Goal: Information Seeking & Learning: Check status

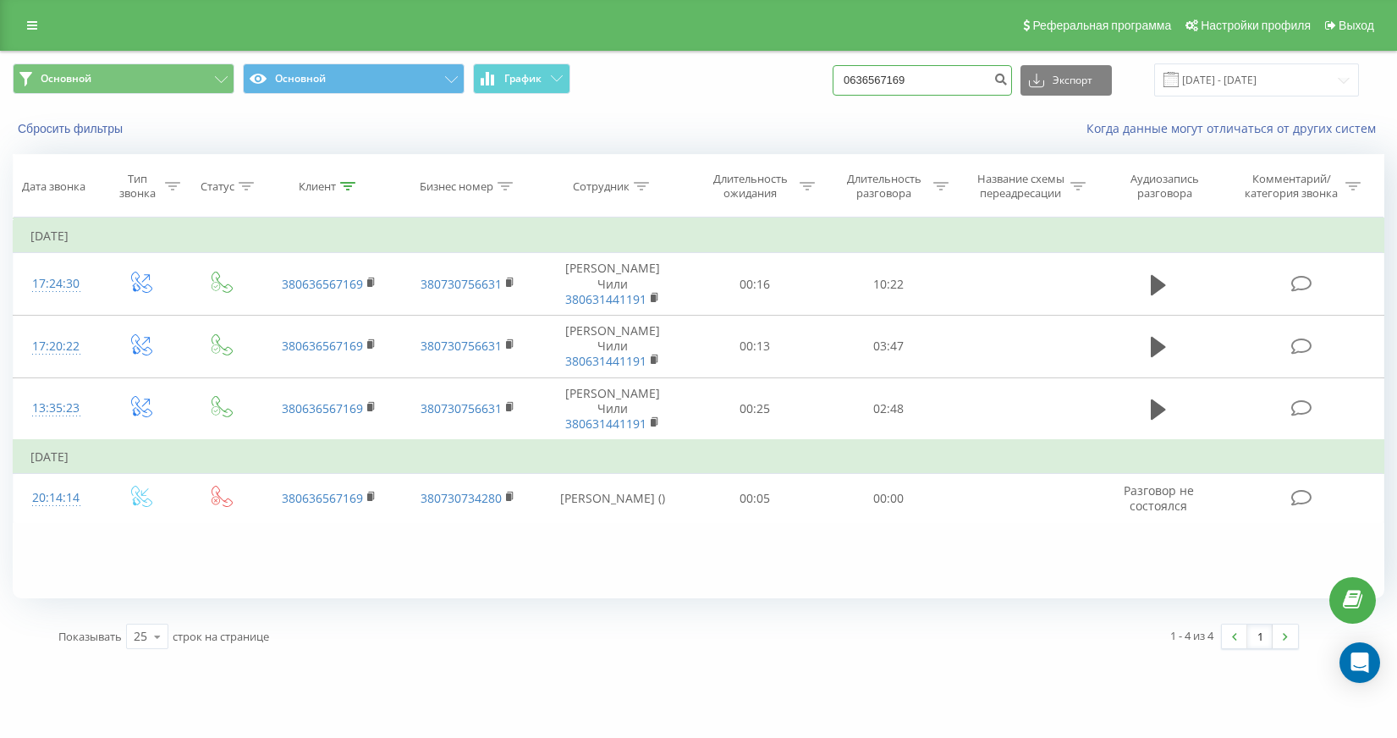
drag, startPoint x: 971, startPoint y: 80, endPoint x: 756, endPoint y: 74, distance: 214.2
click at [756, 74] on div "Основной Основной График 0636567169 Экспорт .csv .xls .xlsx 01.01.2016 - 06.02.…" at bounding box center [699, 79] width 1372 height 33
paste input "380672492523"
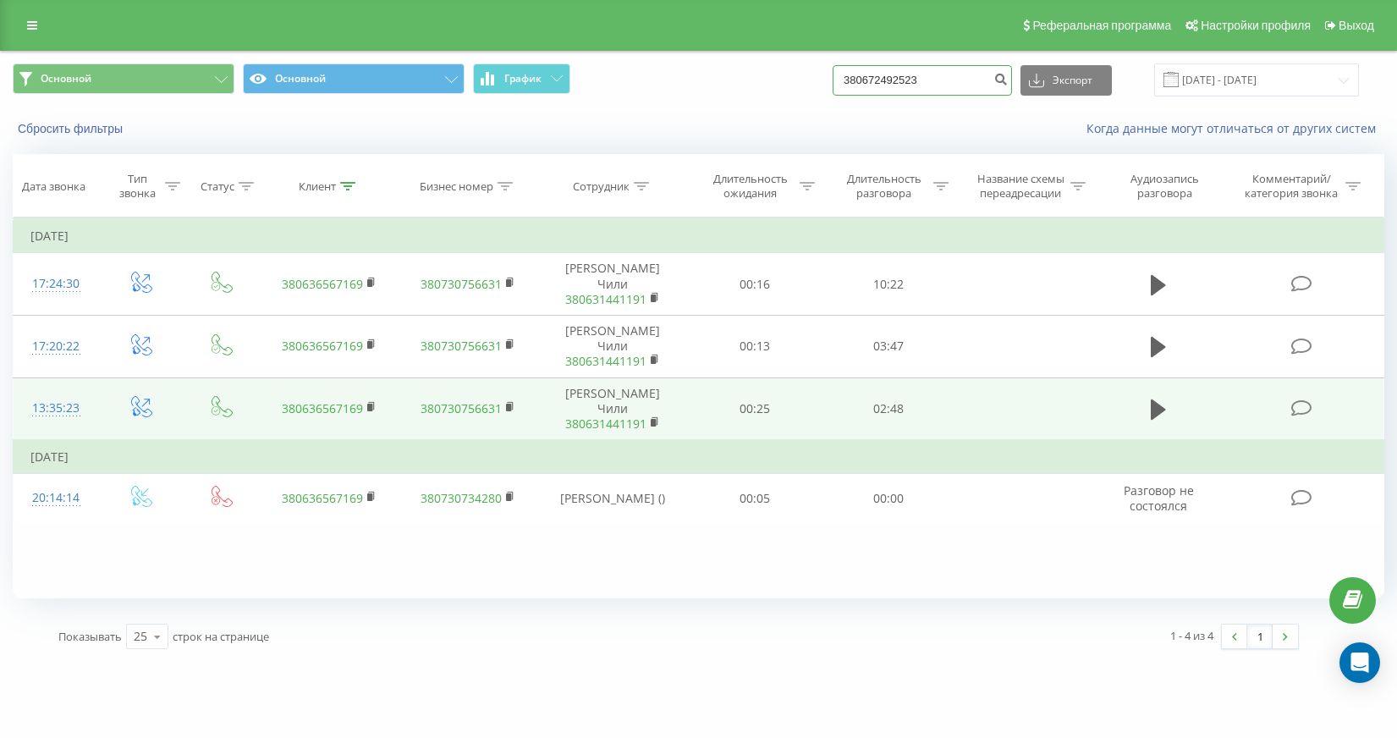
type input "380672492523"
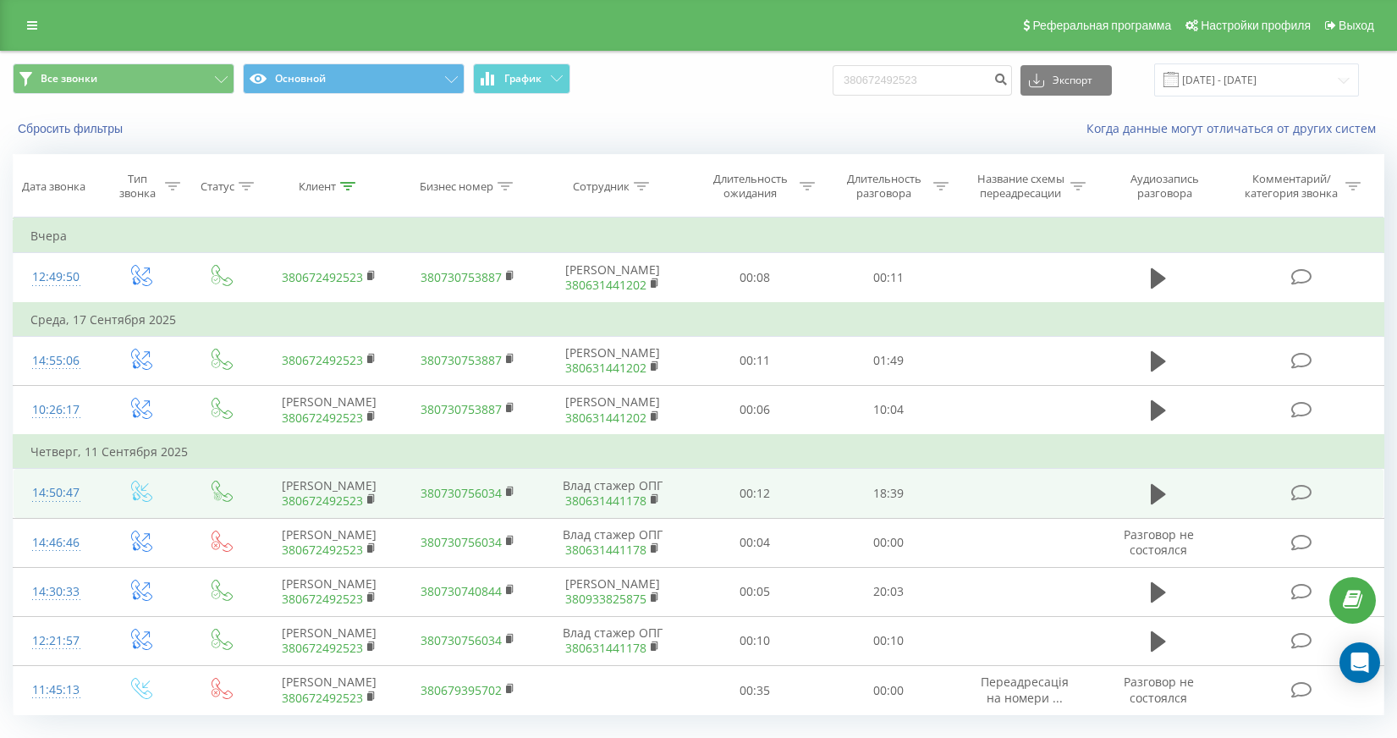
scroll to position [80, 0]
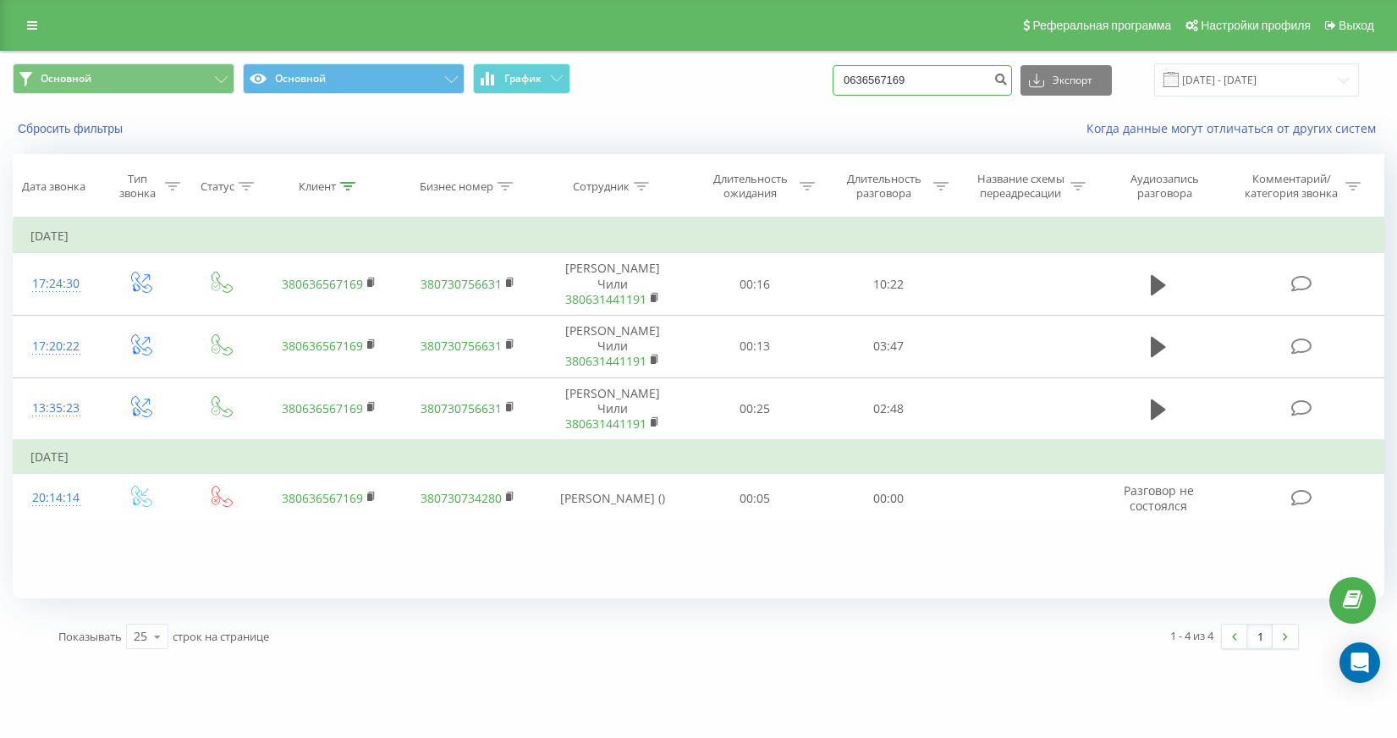
drag, startPoint x: 975, startPoint y: 80, endPoint x: 743, endPoint y: 89, distance: 232.0
click at [743, 89] on div "Основной Основной График 0636567169 Экспорт .csv .xls .xlsx 01.01.2016 - 06.02.…" at bounding box center [699, 79] width 1372 height 33
drag, startPoint x: 971, startPoint y: 85, endPoint x: 857, endPoint y: 75, distance: 113.8
click at [857, 75] on div "Основной Основной График 0636567169 Экспорт .csv .xls .xlsx 01.01.2016 - 06.02.…" at bounding box center [699, 79] width 1372 height 33
paste input "62467906"
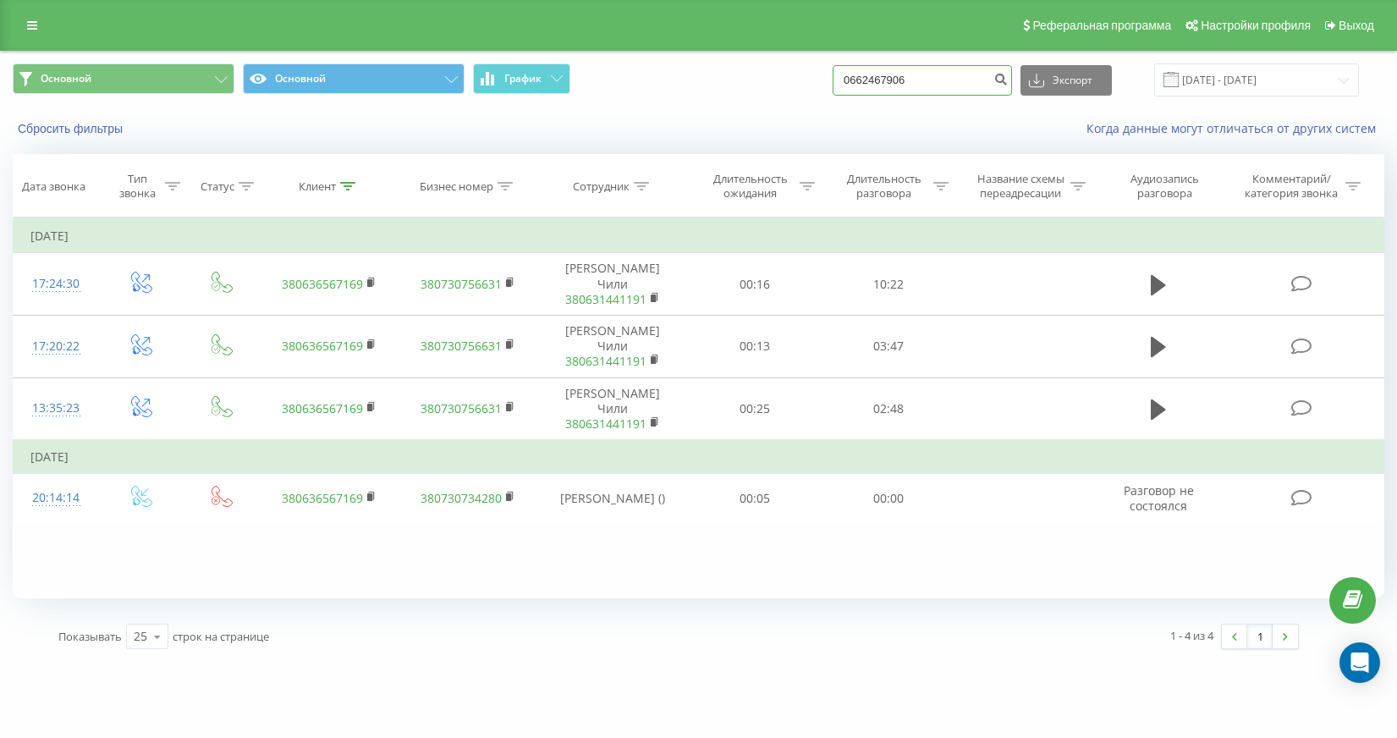
type input "0662467906"
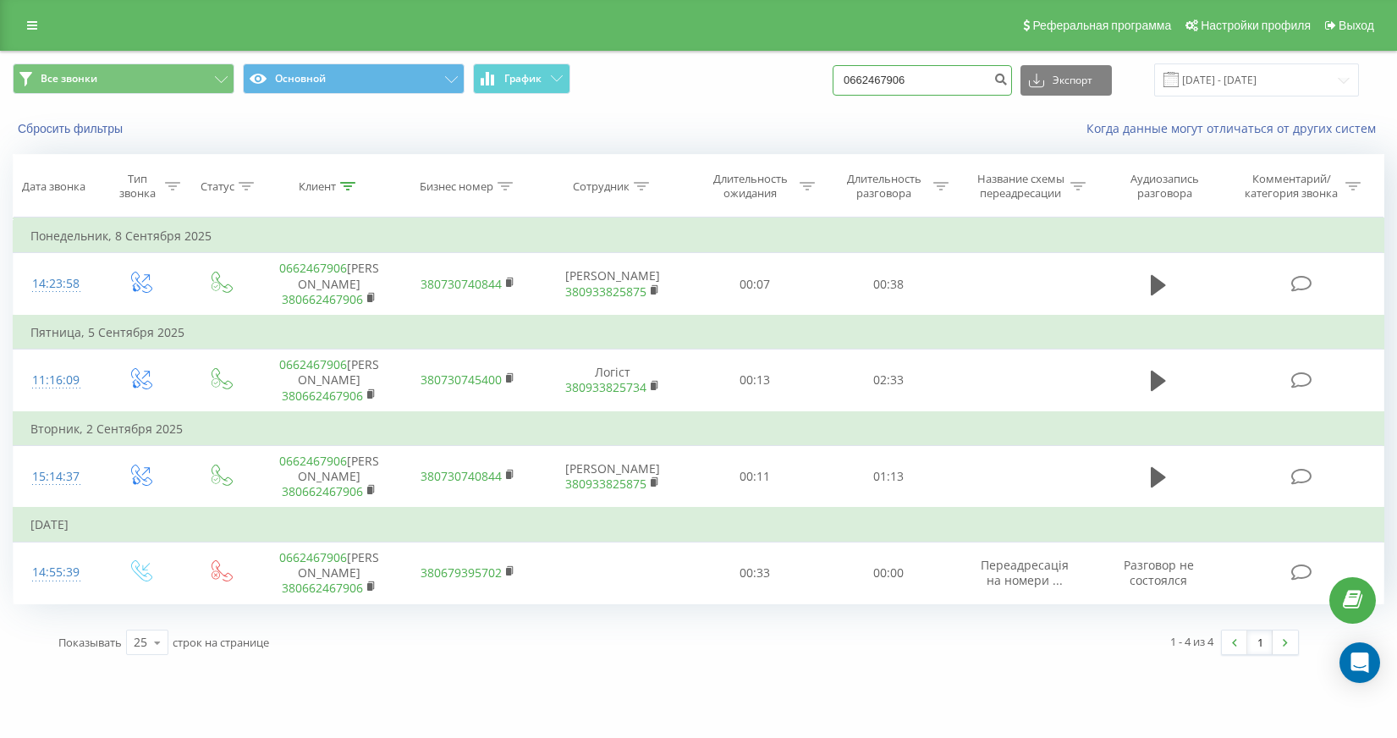
drag, startPoint x: 954, startPoint y: 82, endPoint x: 827, endPoint y: 78, distance: 127.8
click at [827, 78] on div "Все звонки Основной График 0662467906 Экспорт .csv .xls .xlsx 19.06.2025 - 19.0…" at bounding box center [699, 79] width 1372 height 33
paste input "38066294864"
drag, startPoint x: 898, startPoint y: 77, endPoint x: 761, endPoint y: 80, distance: 137.1
click at [761, 80] on div "Все звонки Основной График 380662948646 Экспорт .csv .xls .xlsx 19.06.2025 - 19…" at bounding box center [699, 79] width 1372 height 33
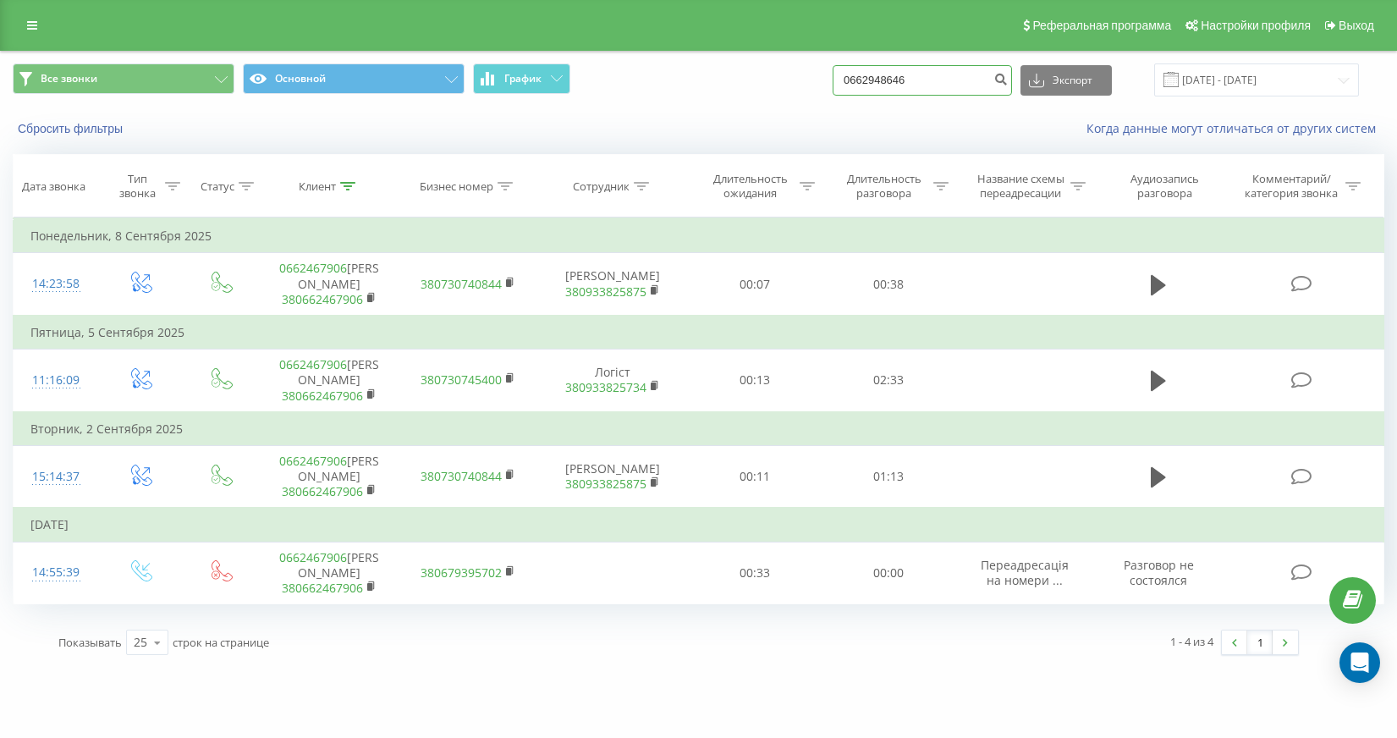
type input "0662948646"
